Goal: Information Seeking & Learning: Learn about a topic

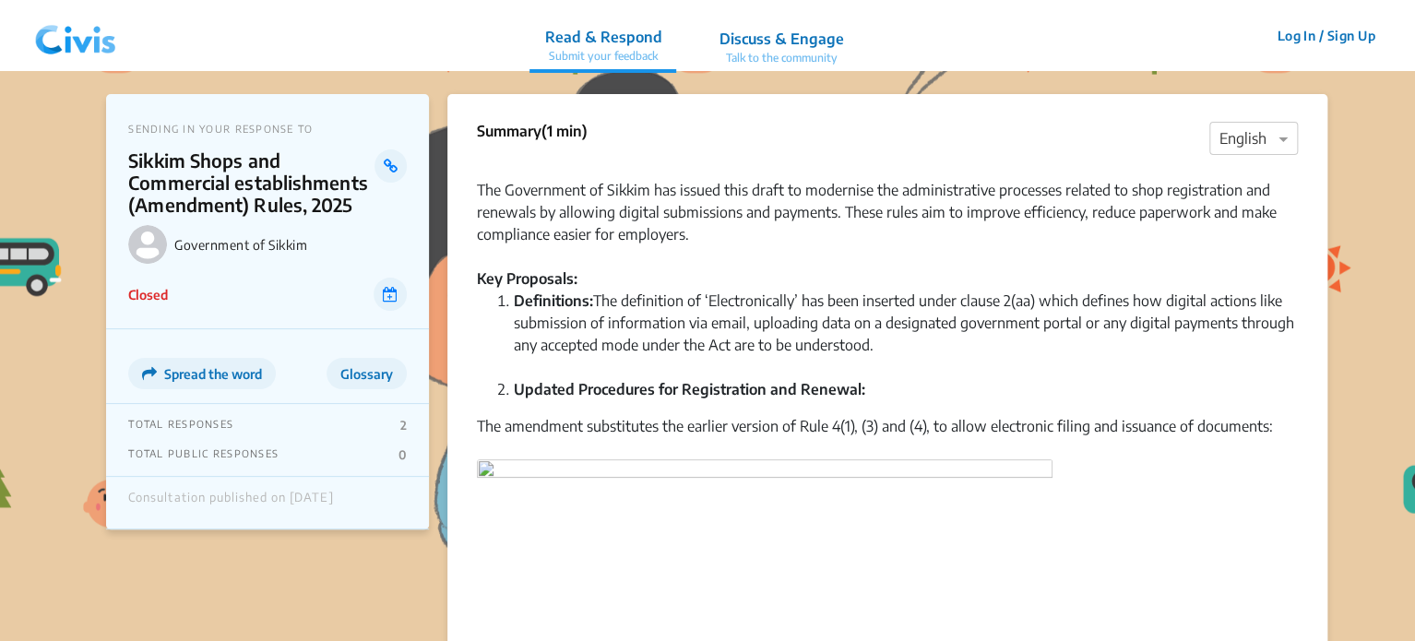
click at [85, 35] on img at bounding box center [76, 35] width 96 height 55
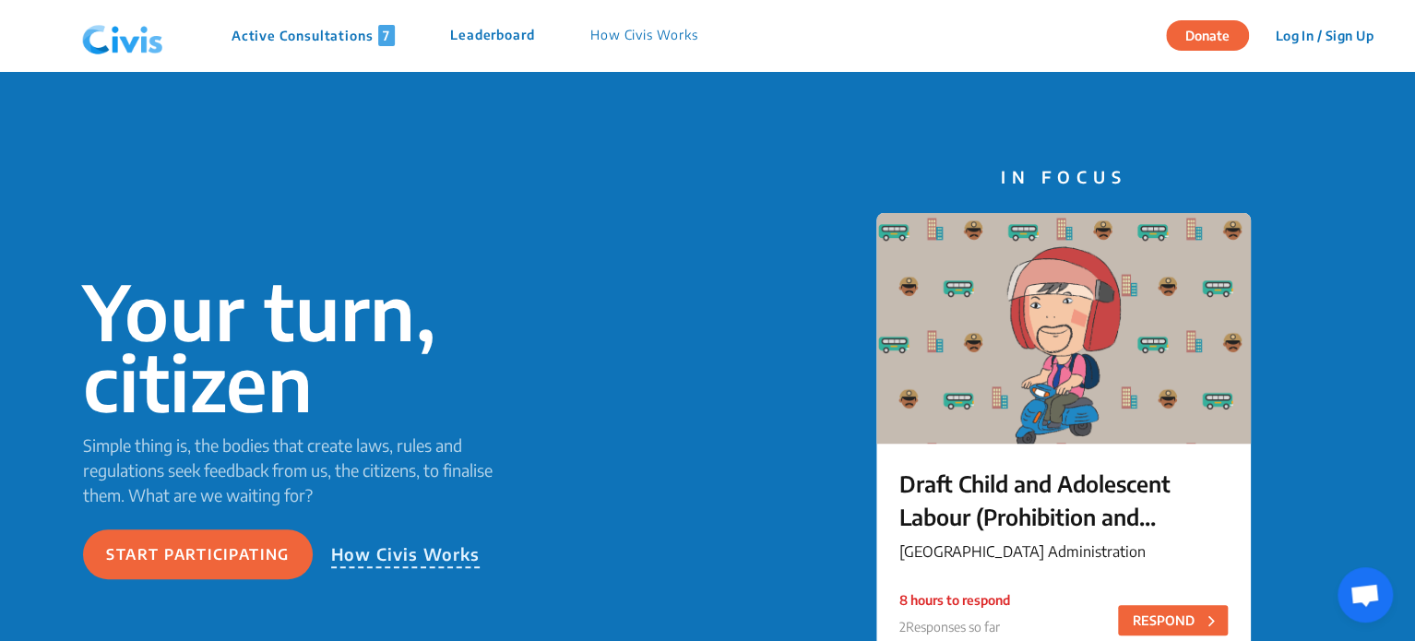
click at [302, 37] on p "Active Consultations 7" at bounding box center [312, 35] width 163 height 21
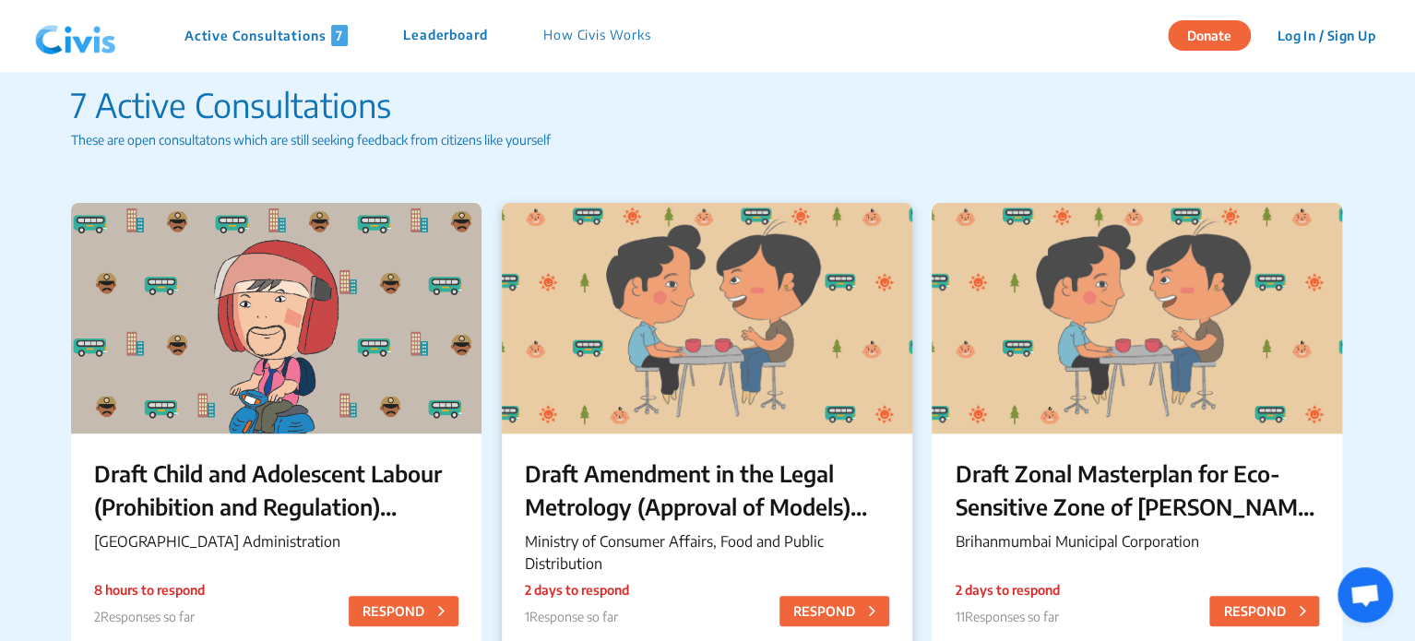
scroll to position [192, 0]
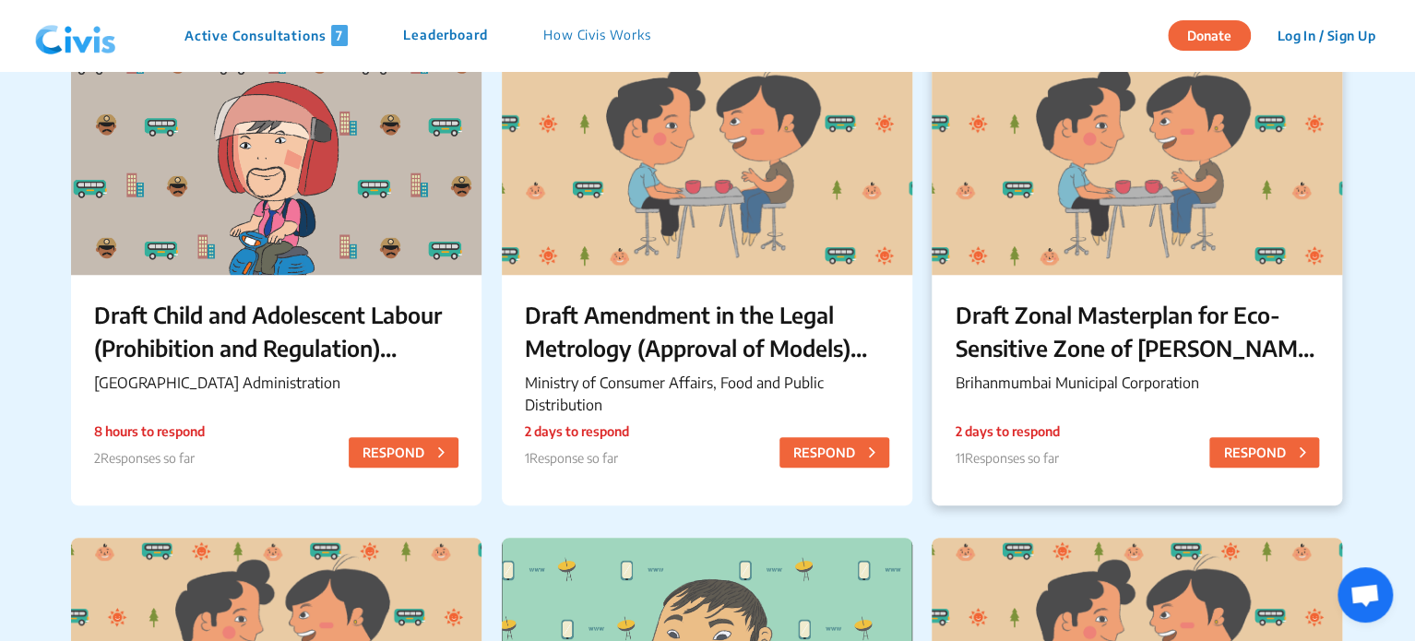
click at [1114, 344] on p "Draft Zonal Masterplan for Eco- Sensitive Zone of [PERSON_NAME][GEOGRAPHIC_DATA]" at bounding box center [1136, 331] width 364 height 66
